Goal: Task Accomplishment & Management: Use online tool/utility

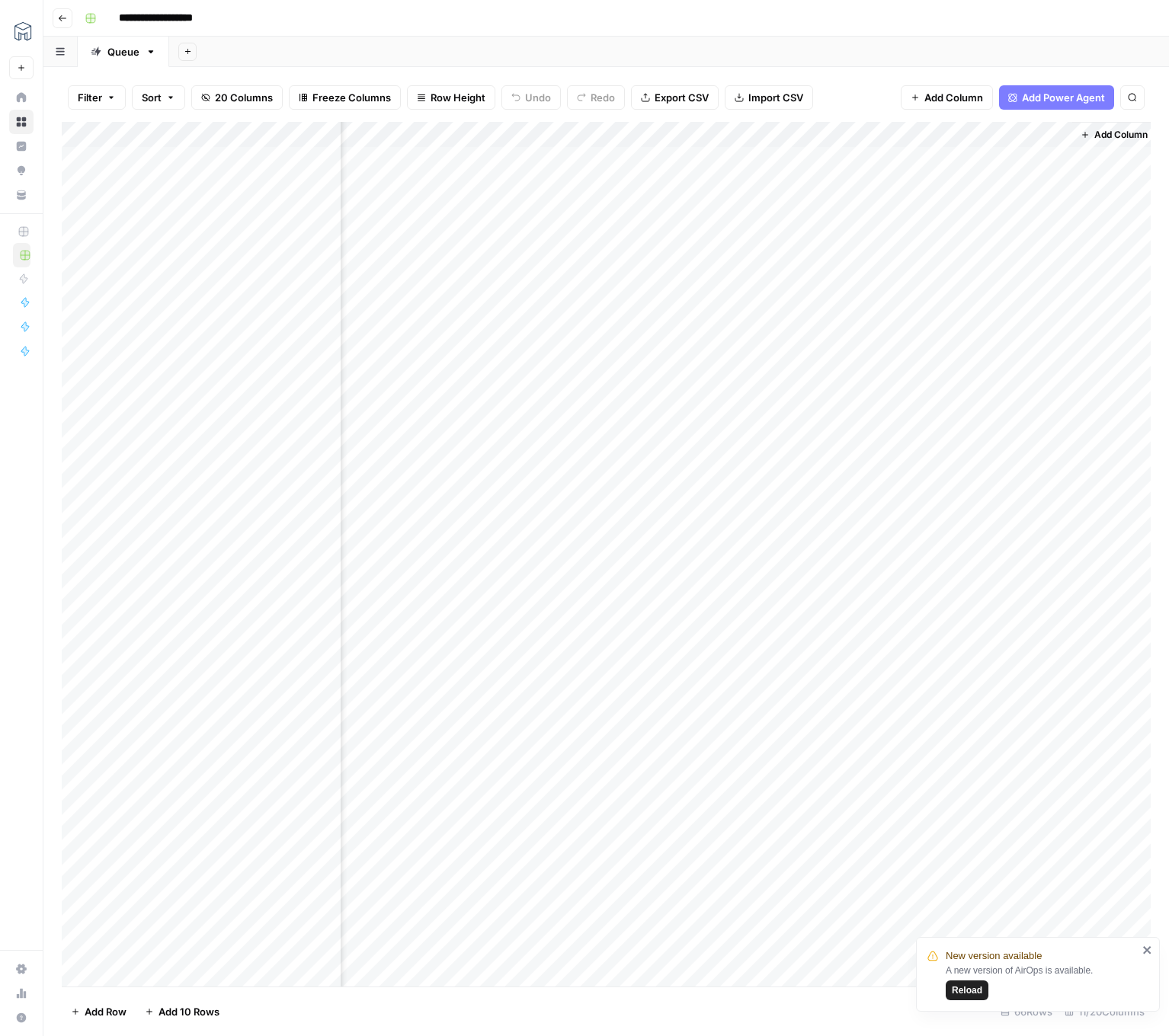
scroll to position [0, 696]
click at [896, 135] on div "Add Column" at bounding box center [606, 554] width 1089 height 864
click at [862, 281] on span "Edit Workflow" at bounding box center [870, 284] width 134 height 15
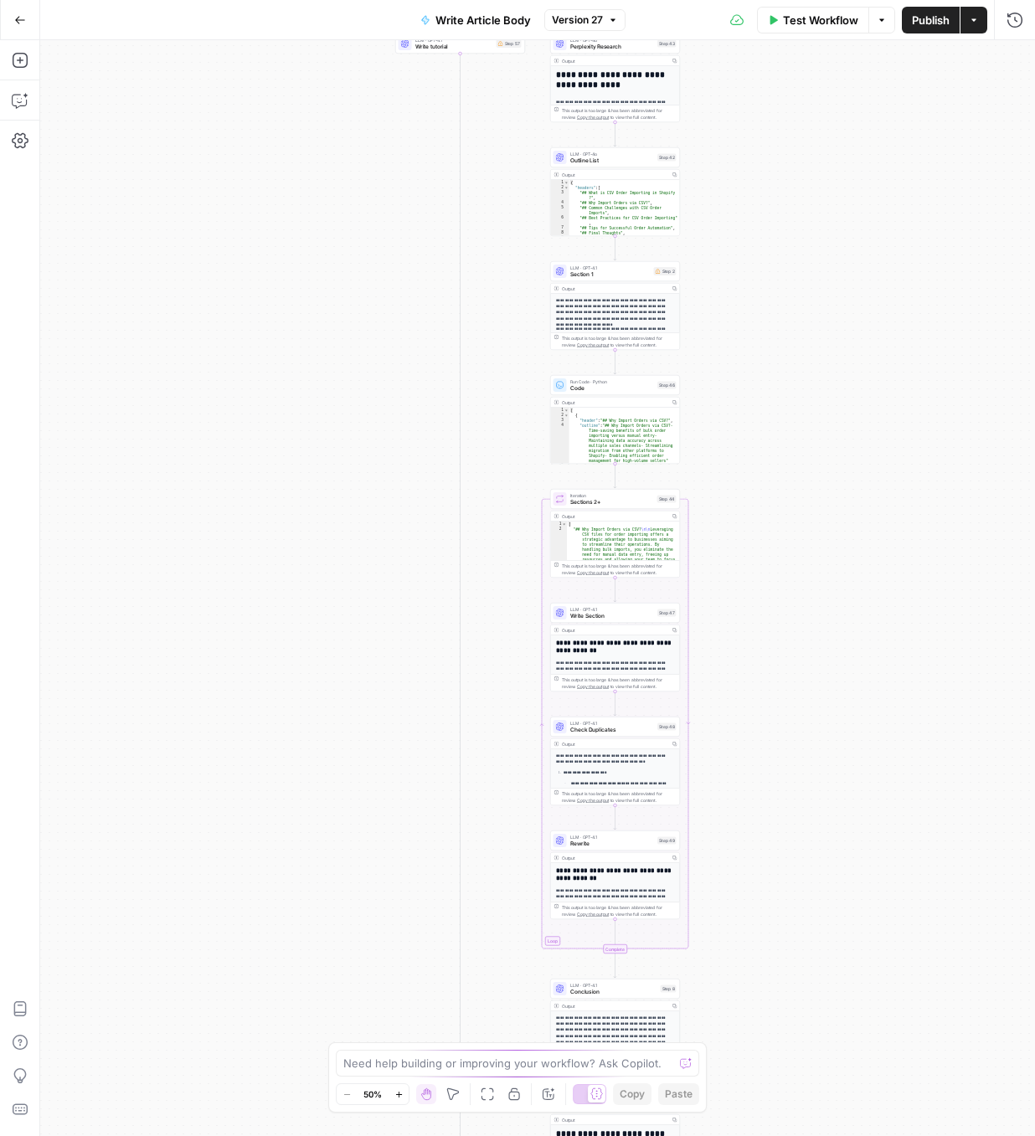
click at [399, 1094] on icon "button" at bounding box center [398, 1094] width 9 height 9
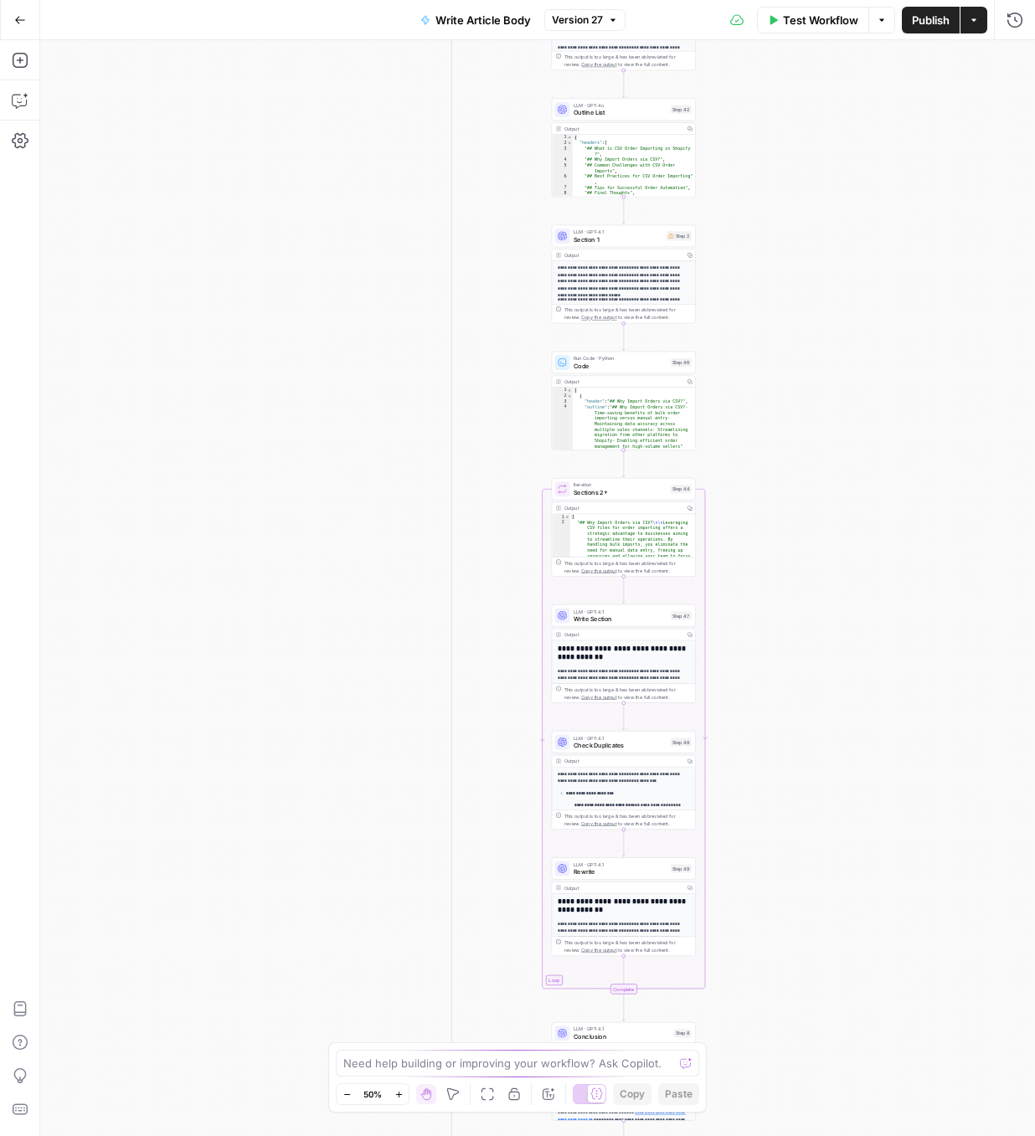
click at [399, 1094] on icon "button" at bounding box center [398, 1094] width 9 height 9
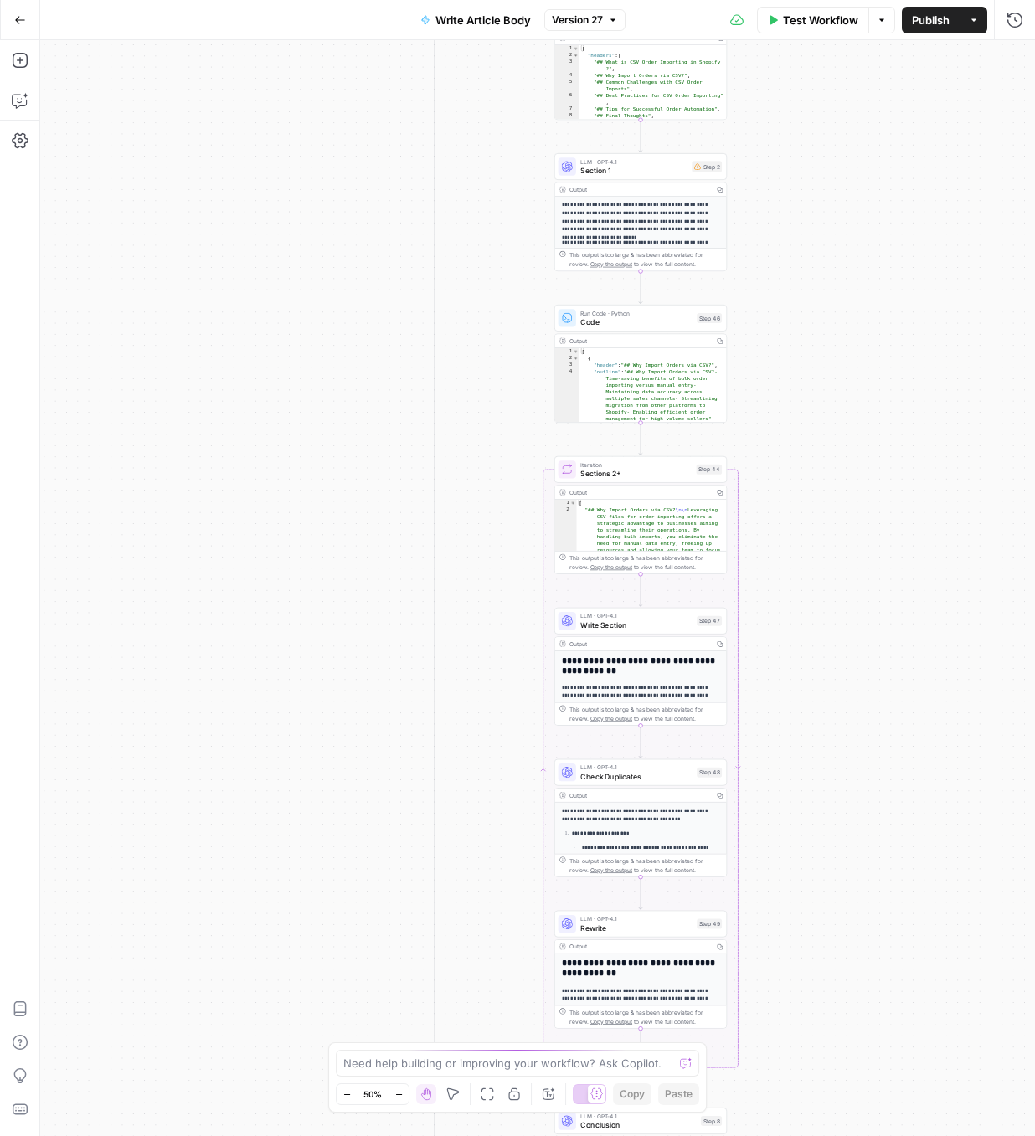
click at [399, 1094] on icon "button" at bounding box center [398, 1094] width 9 height 9
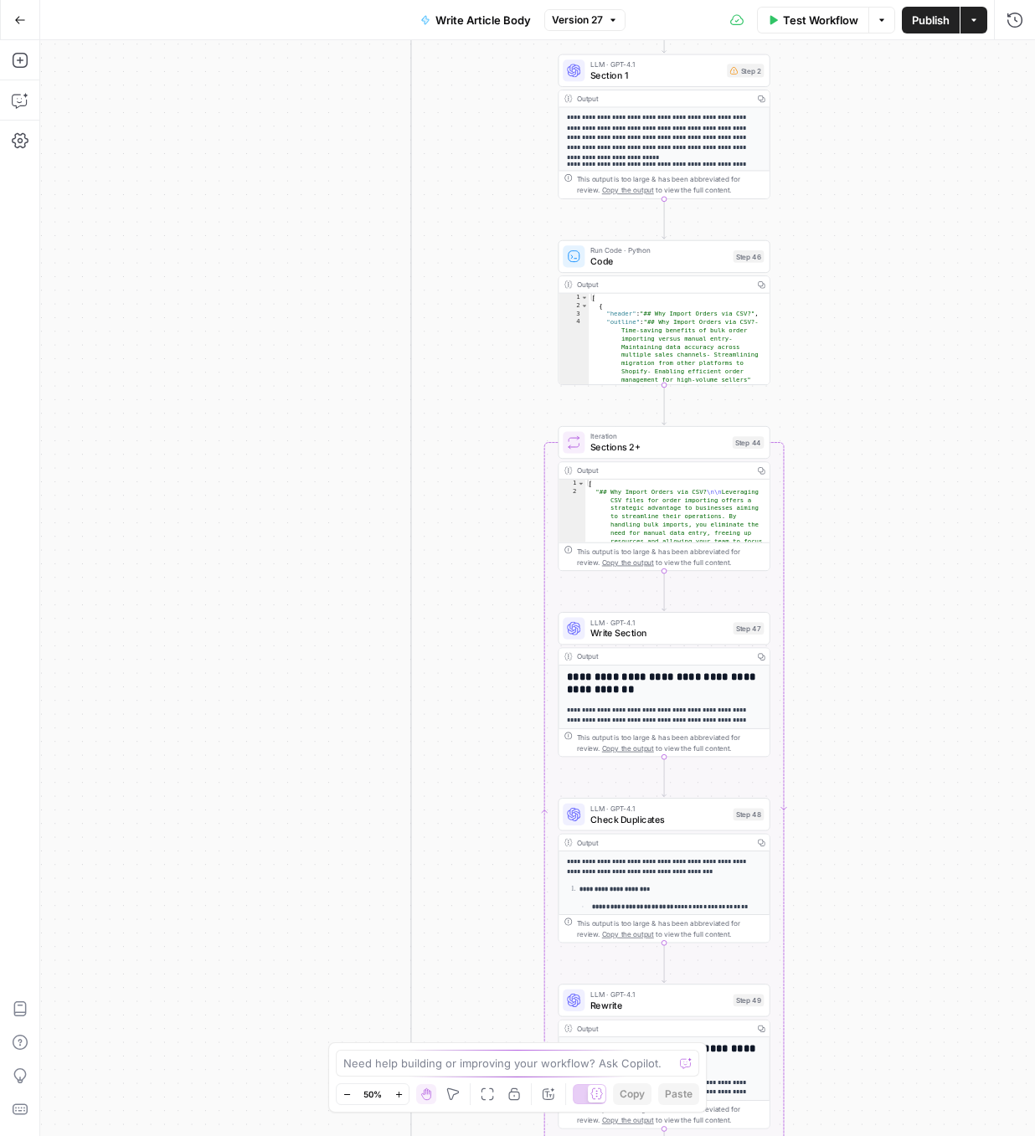
click at [399, 1094] on icon "button" at bounding box center [398, 1094] width 9 height 9
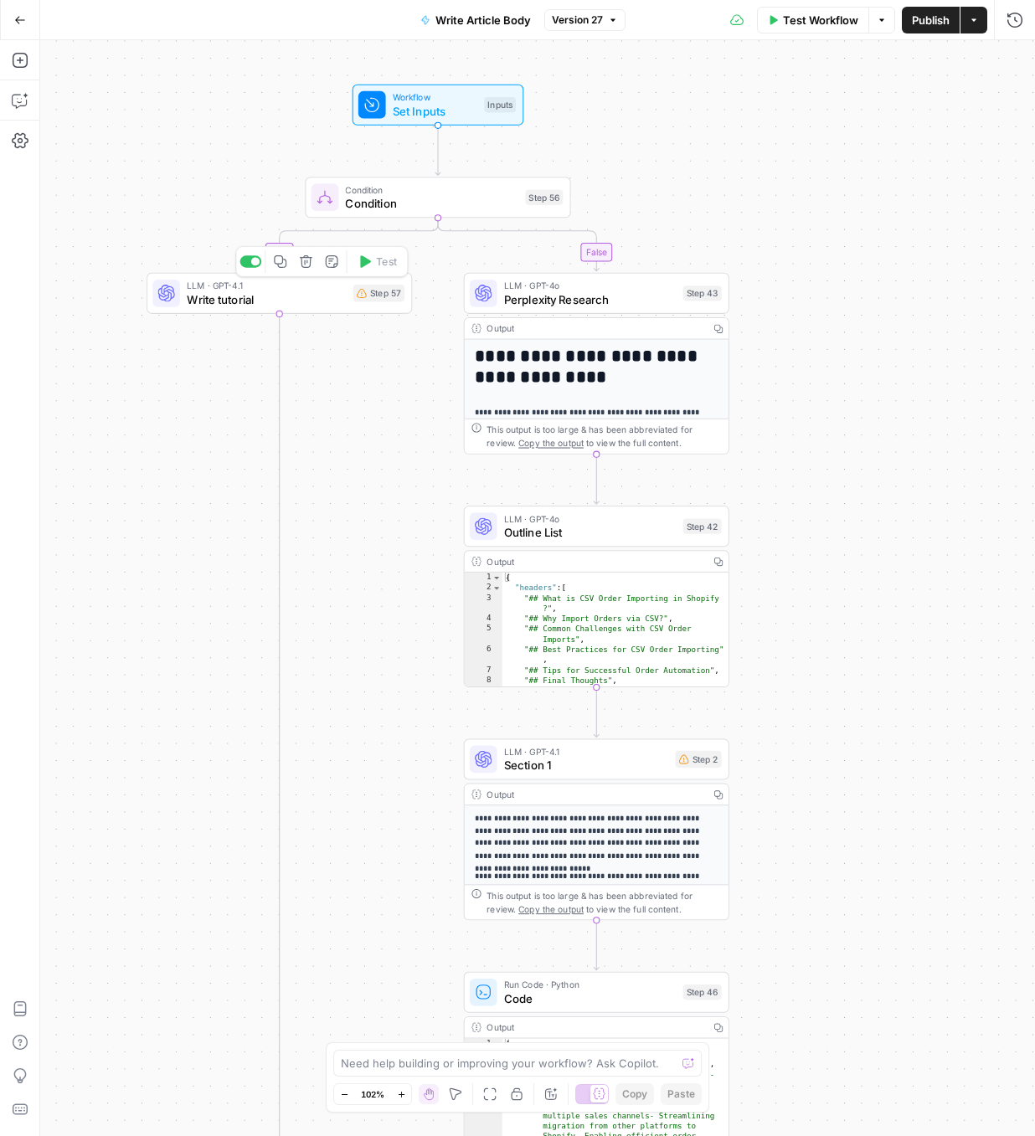
click at [312, 287] on span "LLM · GPT-4.1" at bounding box center [266, 285] width 159 height 13
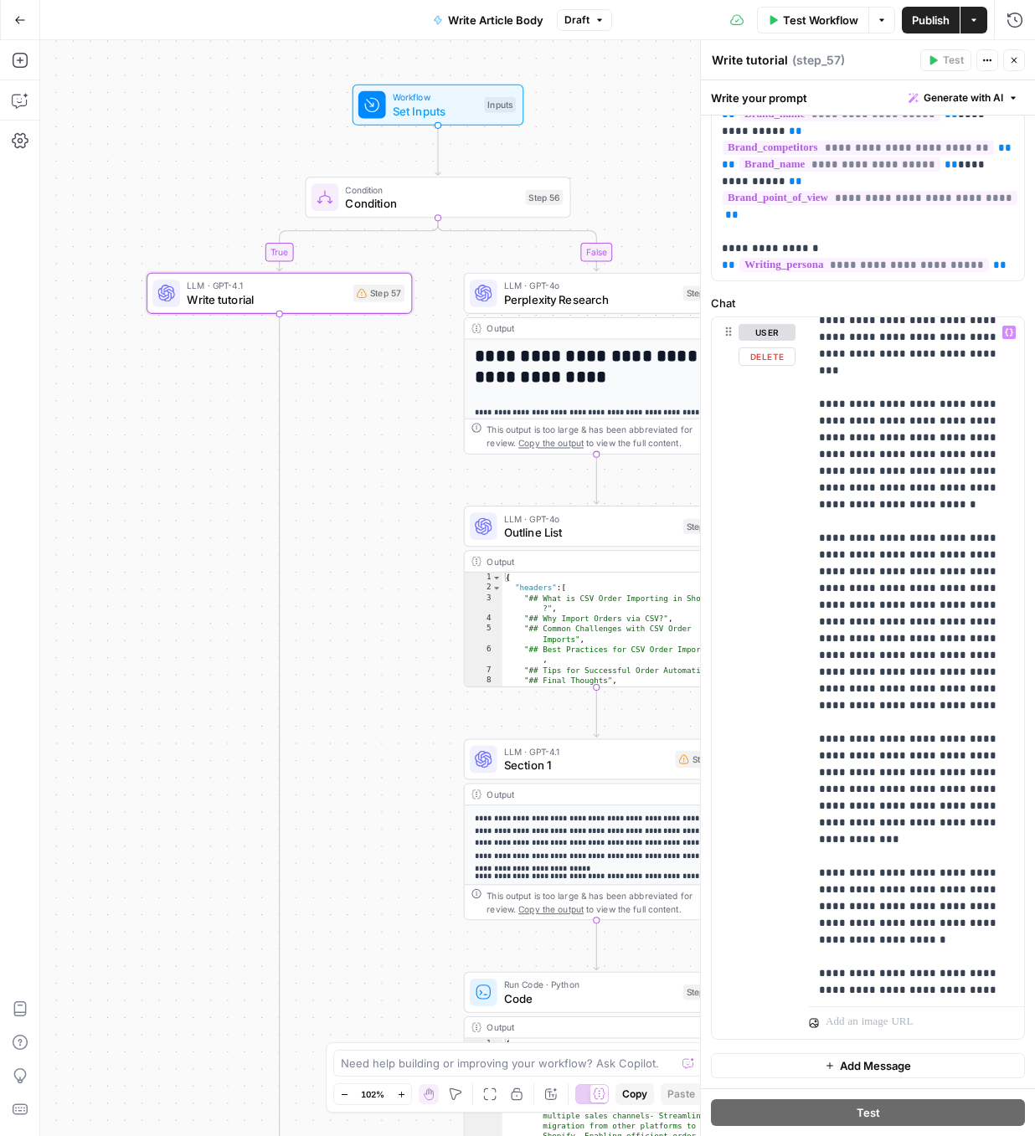
scroll to position [302, 0]
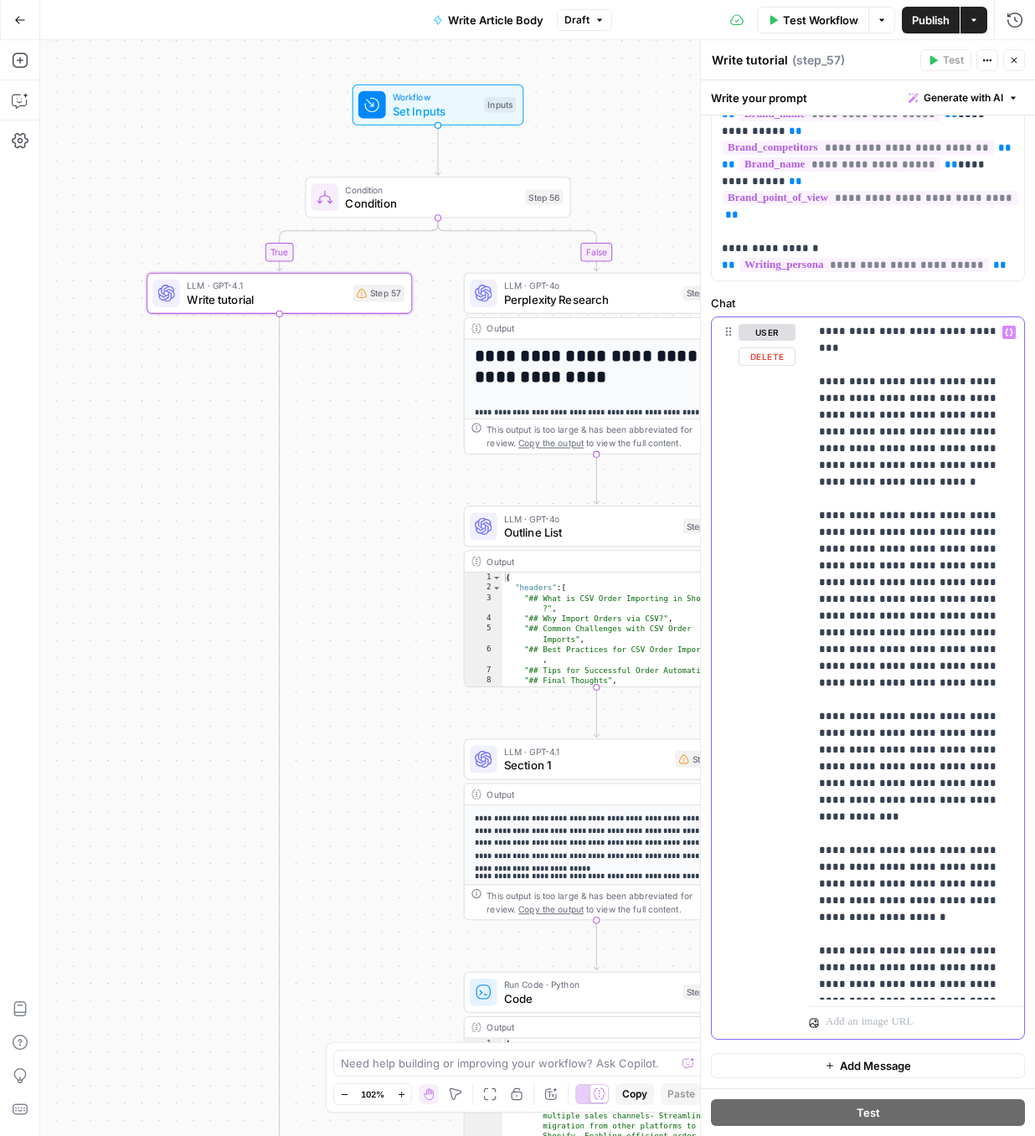
click at [904, 817] on p "**********" at bounding box center [916, 507] width 195 height 971
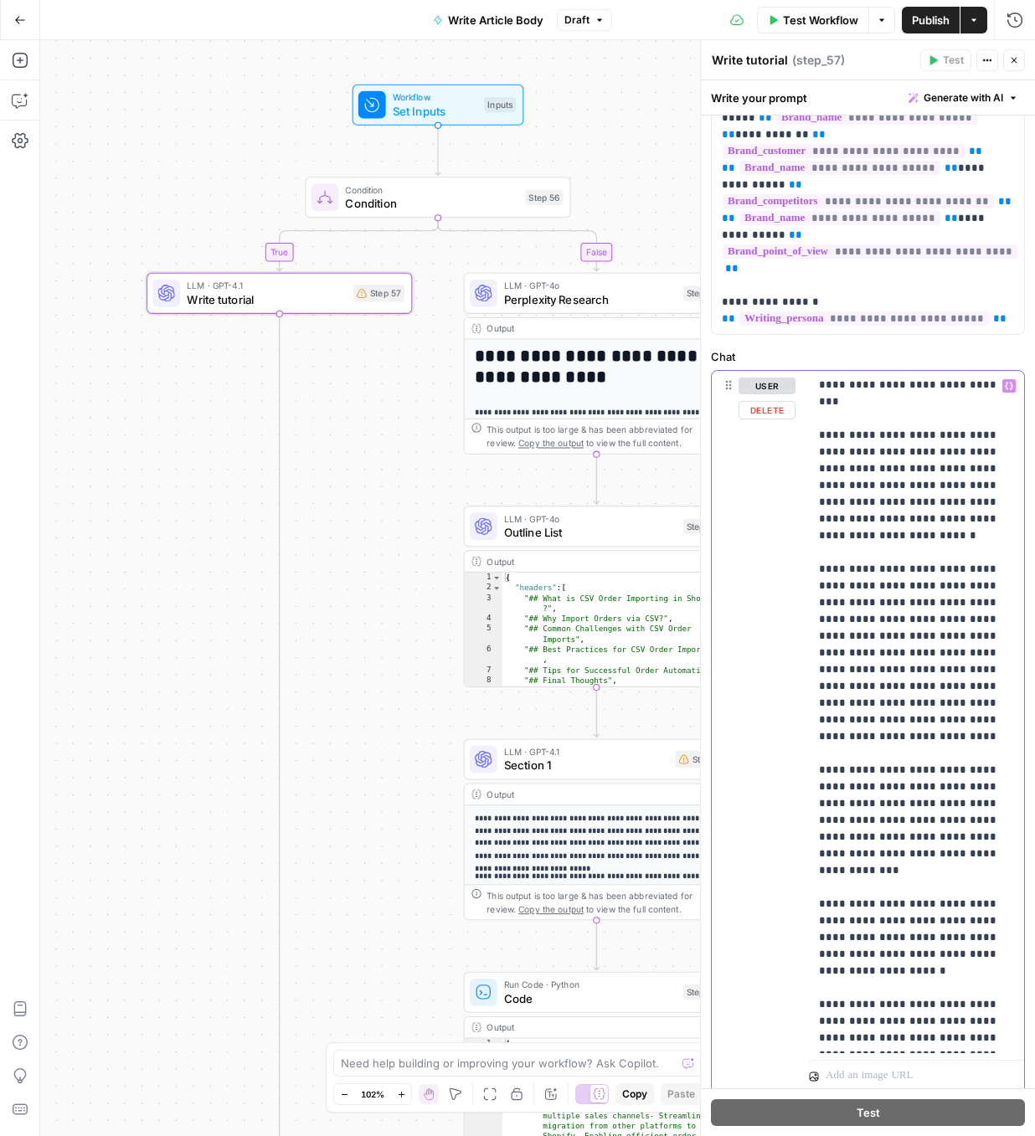
scroll to position [295, 0]
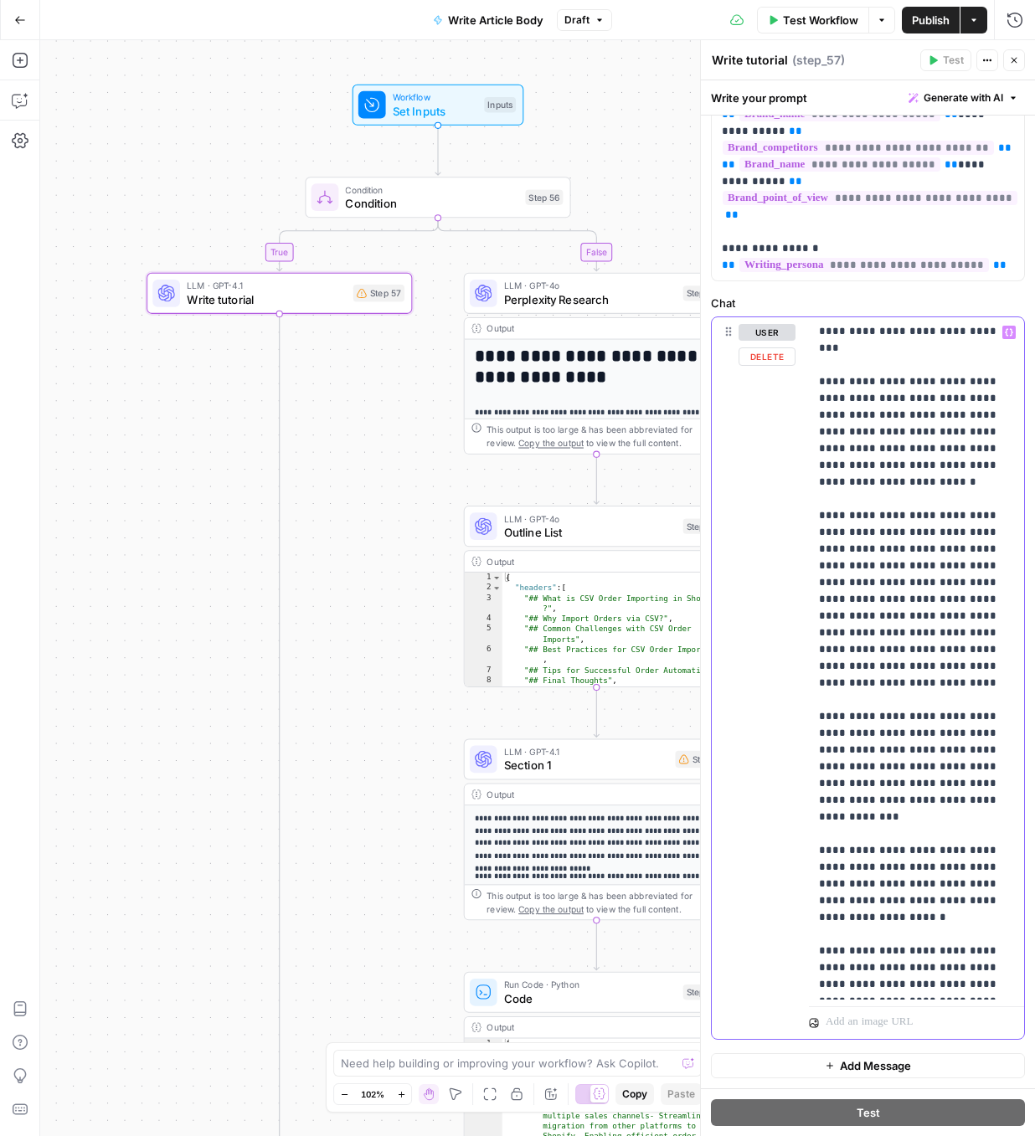
click at [884, 587] on p "**********" at bounding box center [916, 507] width 195 height 971
